Goal: Use online tool/utility: Utilize a website feature to perform a specific function

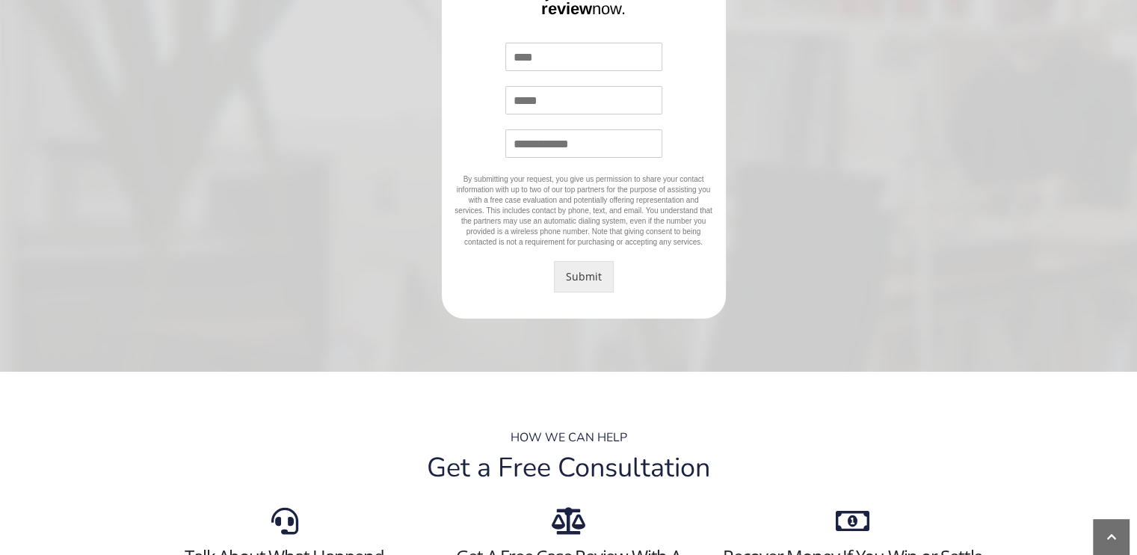
scroll to position [263, 0]
